Goal: Task Accomplishment & Management: Use online tool/utility

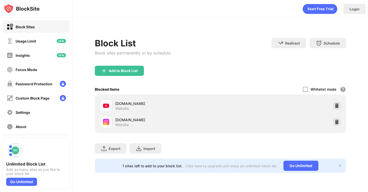
click at [337, 118] on div "[DOMAIN_NAME] Website" at bounding box center [220, 122] width 245 height 16
click at [336, 119] on div at bounding box center [336, 122] width 8 height 8
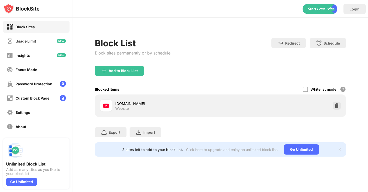
click at [115, 64] on div "Block List Block sites permanently or by schedule" at bounding box center [133, 52] width 76 height 28
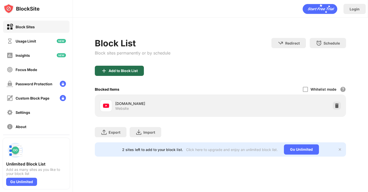
click at [117, 69] on div "Add to Block List" at bounding box center [123, 71] width 29 height 4
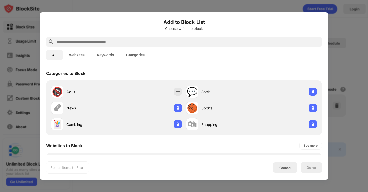
click at [167, 46] on div at bounding box center [184, 42] width 276 height 10
click at [167, 45] on div at bounding box center [184, 42] width 276 height 10
click at [165, 43] on input "text" at bounding box center [187, 42] width 263 height 6
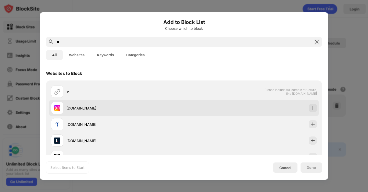
type input "**"
click at [137, 110] on div "[DOMAIN_NAME]" at bounding box center [124, 108] width 117 height 5
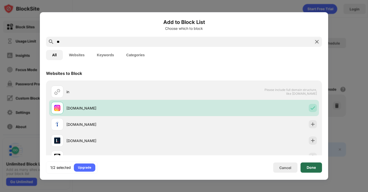
click at [310, 167] on div "Done" at bounding box center [310, 168] width 9 height 4
